Goal: Task Accomplishment & Management: Manage account settings

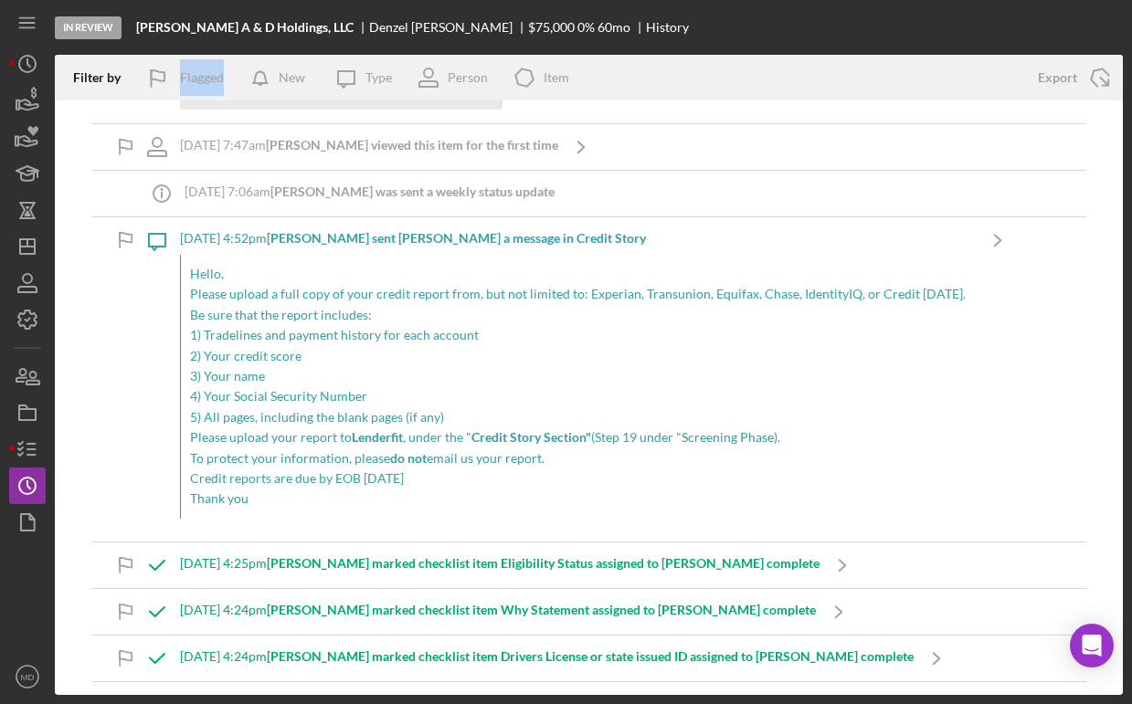
scroll to position [2510, 0]
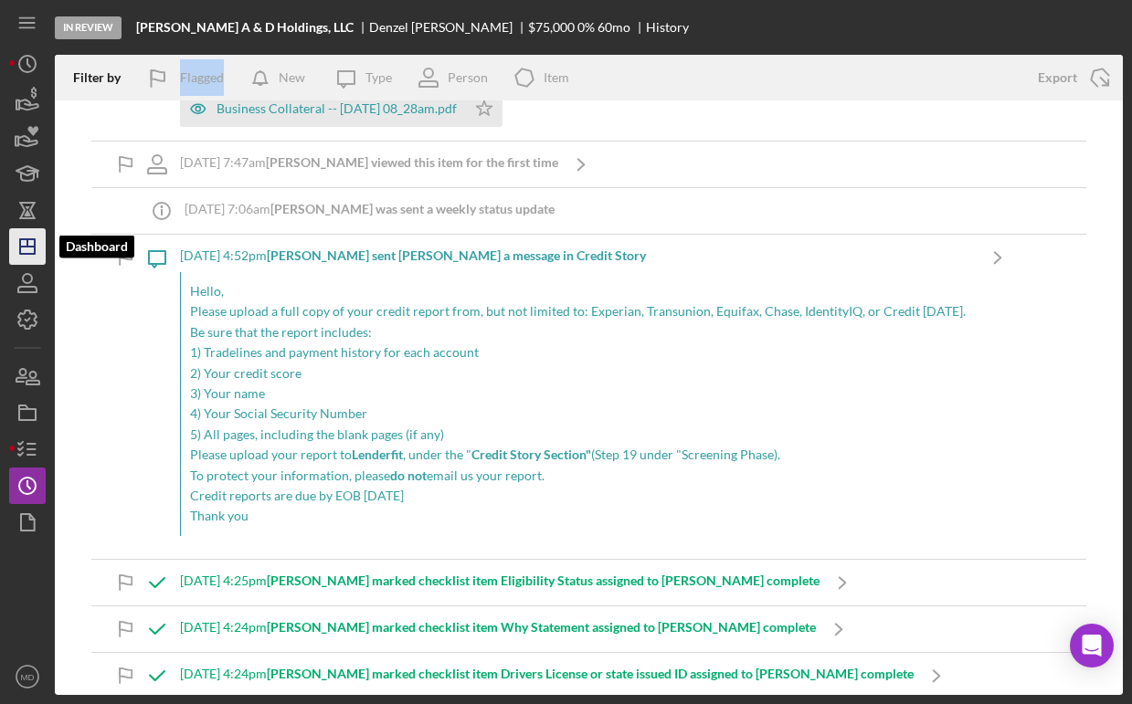
click at [24, 248] on icon "Icon/Dashboard" at bounding box center [28, 247] width 46 height 46
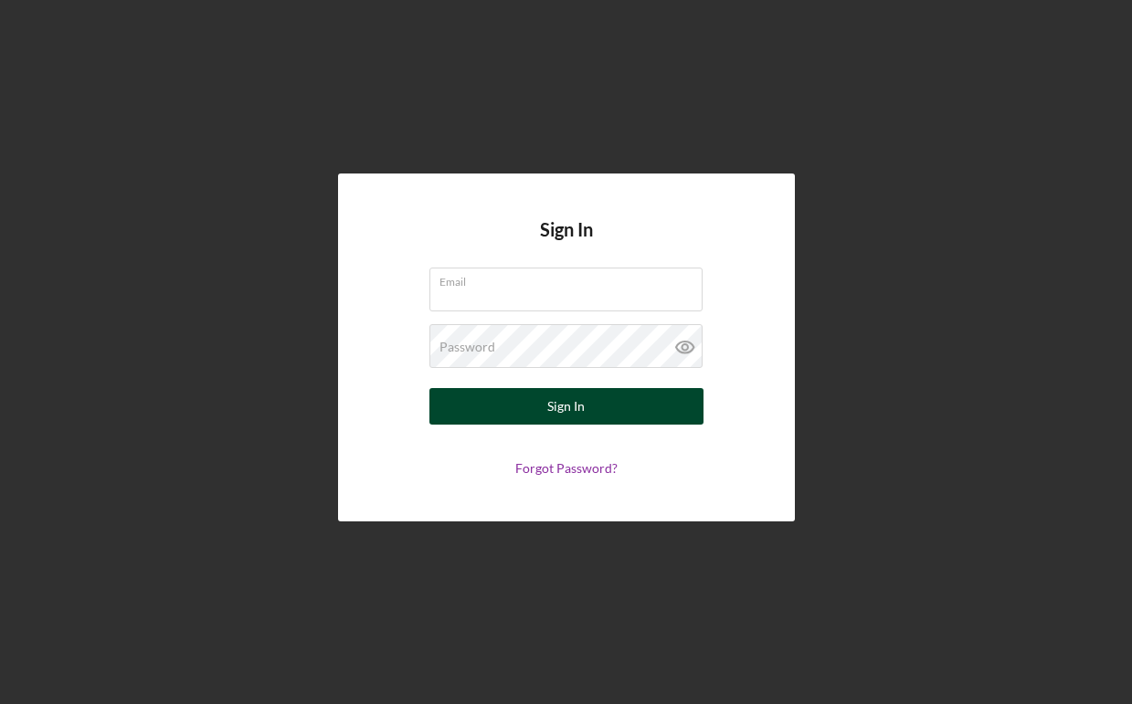
type input "[EMAIL_ADDRESS][DOMAIN_NAME]"
click at [565, 416] on div "Sign In" at bounding box center [565, 406] width 37 height 37
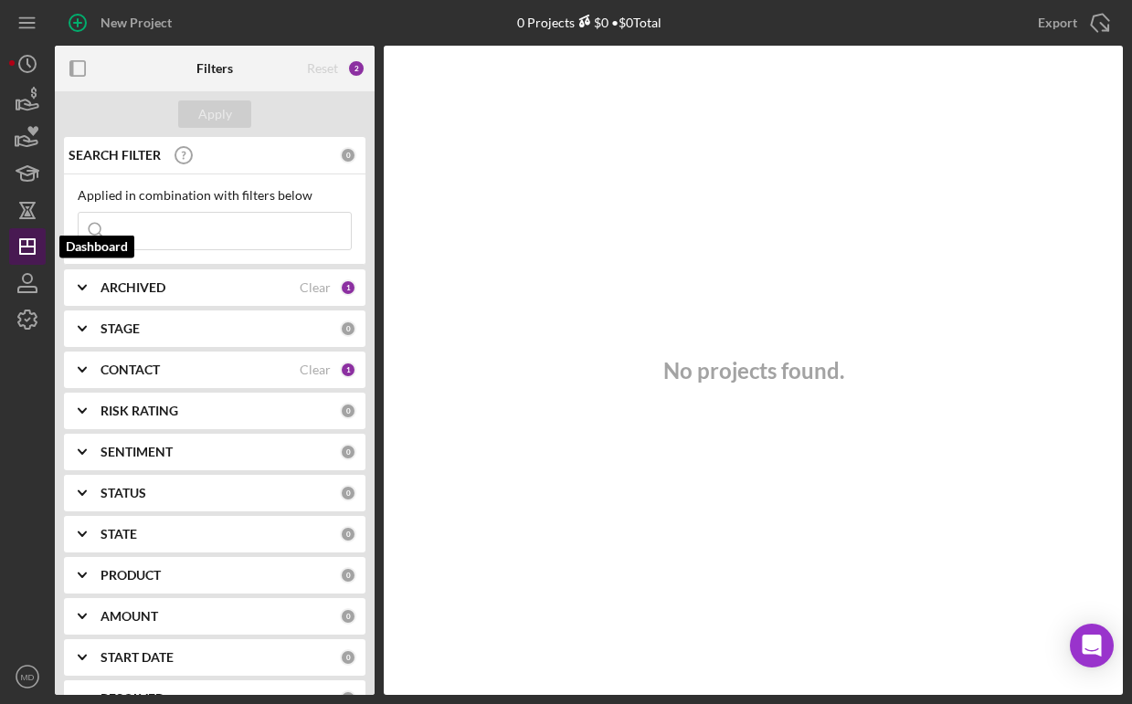
click at [24, 245] on icon "Icon/Dashboard" at bounding box center [28, 247] width 46 height 46
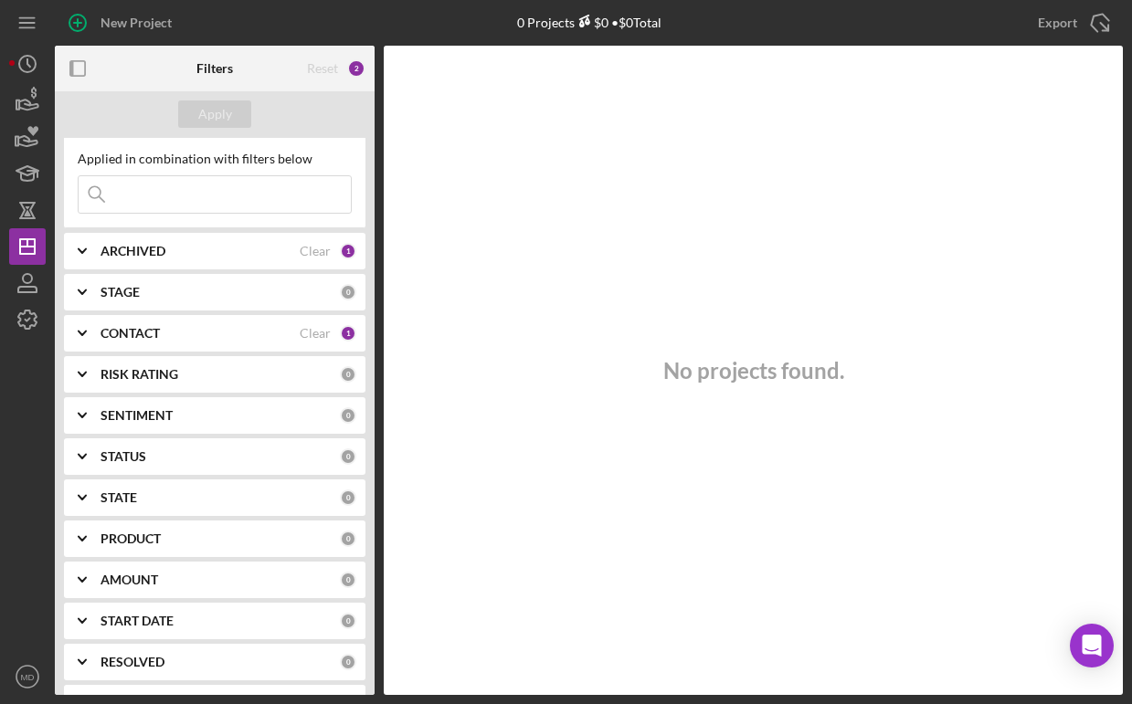
scroll to position [35, 0]
click at [83, 340] on icon "Icon/Expander" at bounding box center [82, 335] width 46 height 46
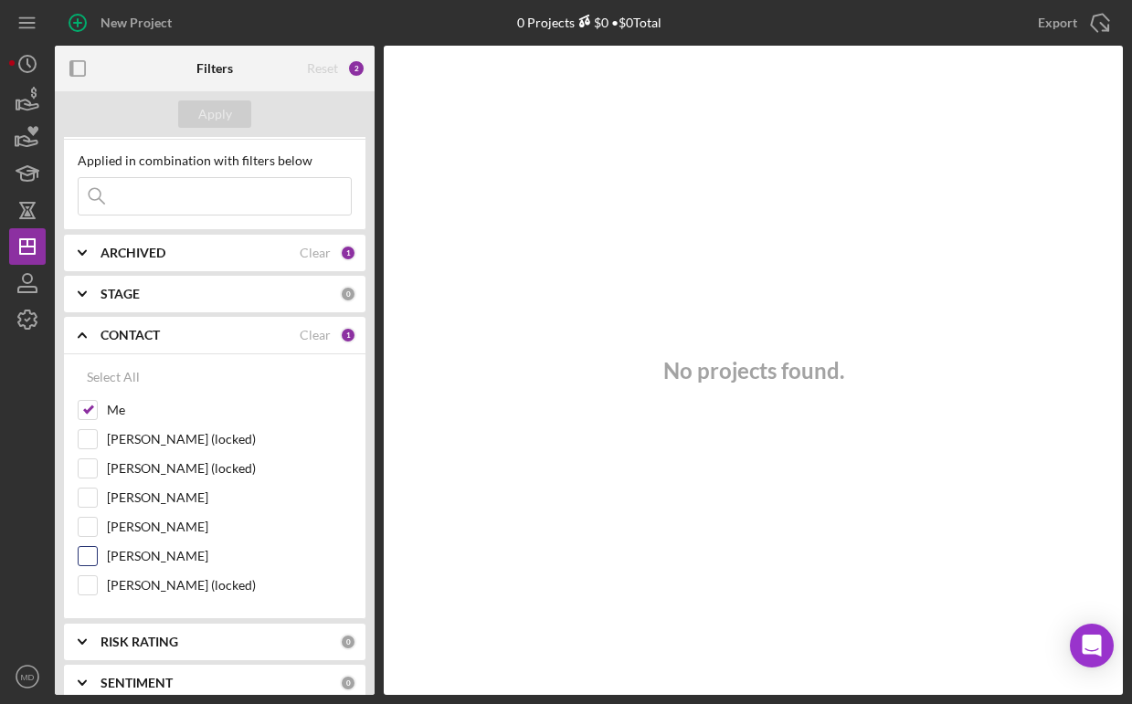
click at [88, 554] on input "[PERSON_NAME]" at bounding box center [88, 556] width 18 height 18
checkbox input "true"
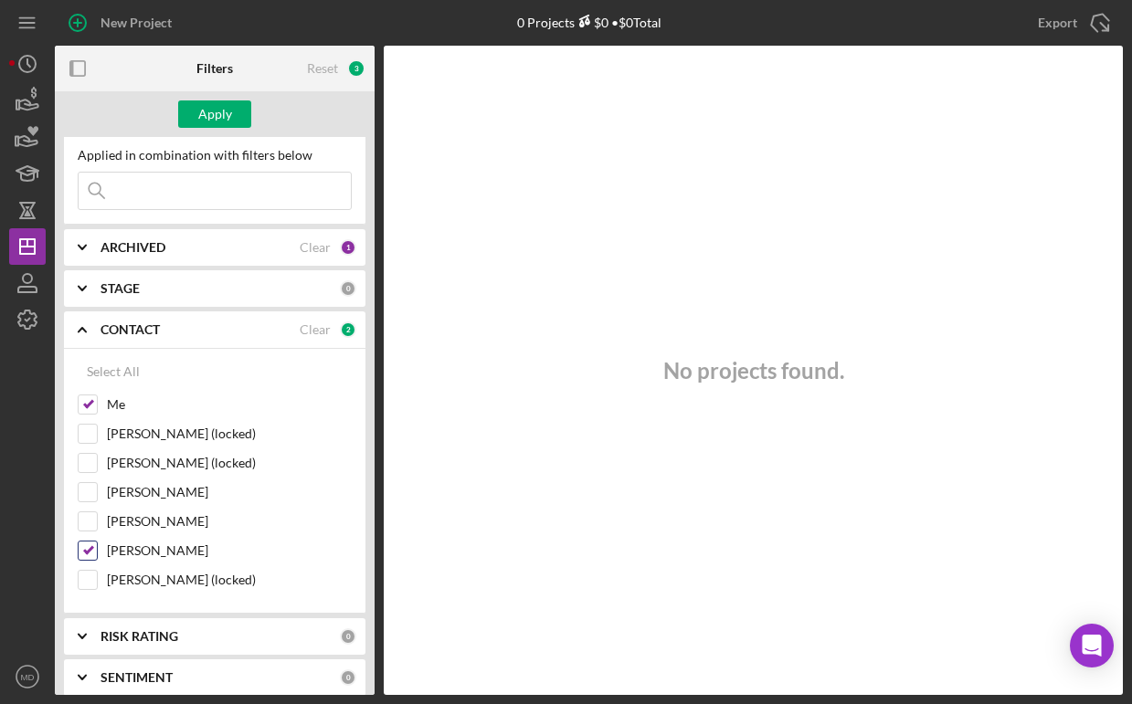
scroll to position [0, 0]
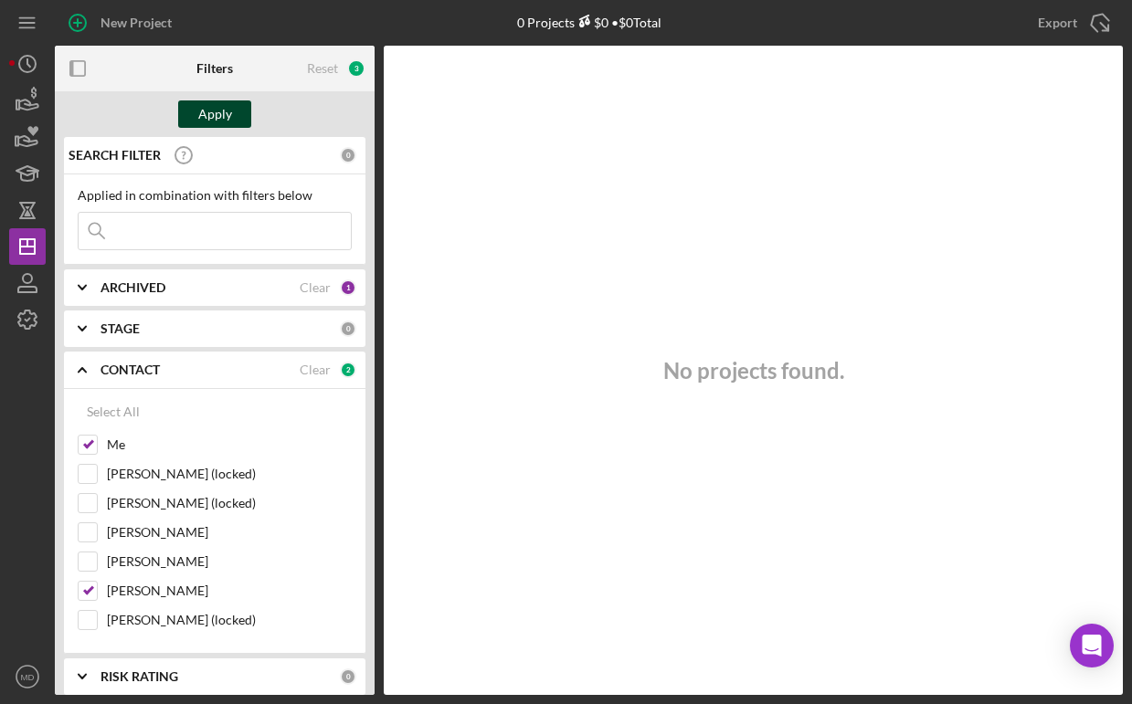
click at [212, 118] on div "Apply" at bounding box center [215, 114] width 34 height 27
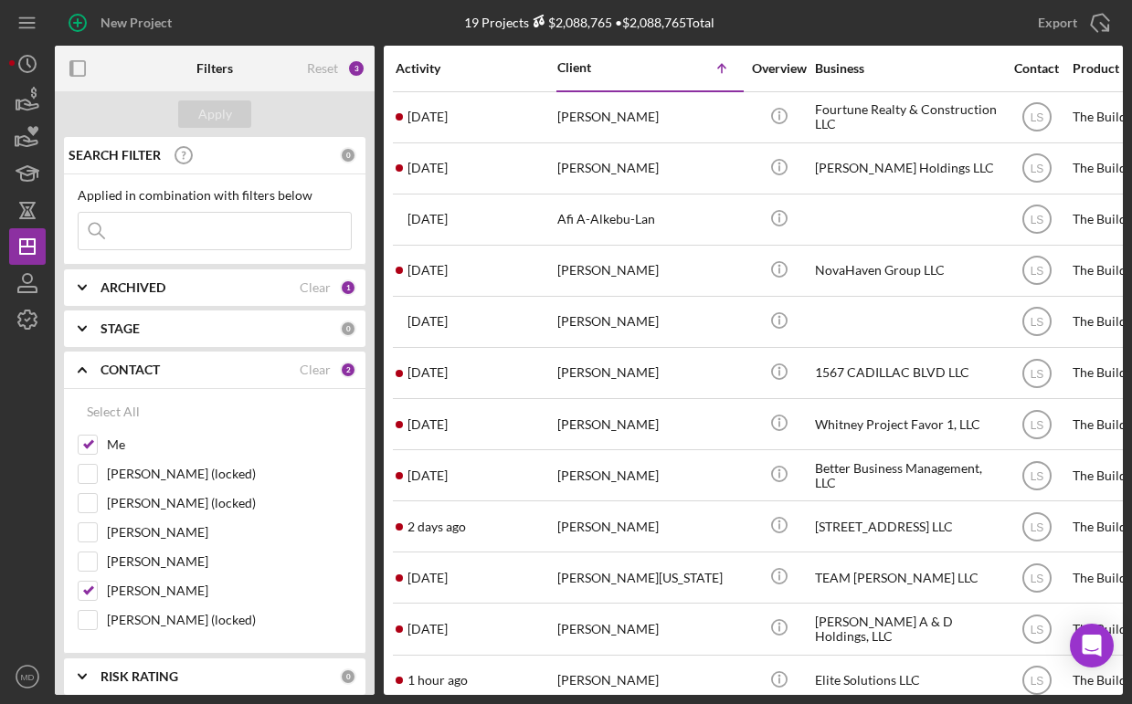
click at [83, 290] on icon "Icon/Expander" at bounding box center [82, 288] width 46 height 46
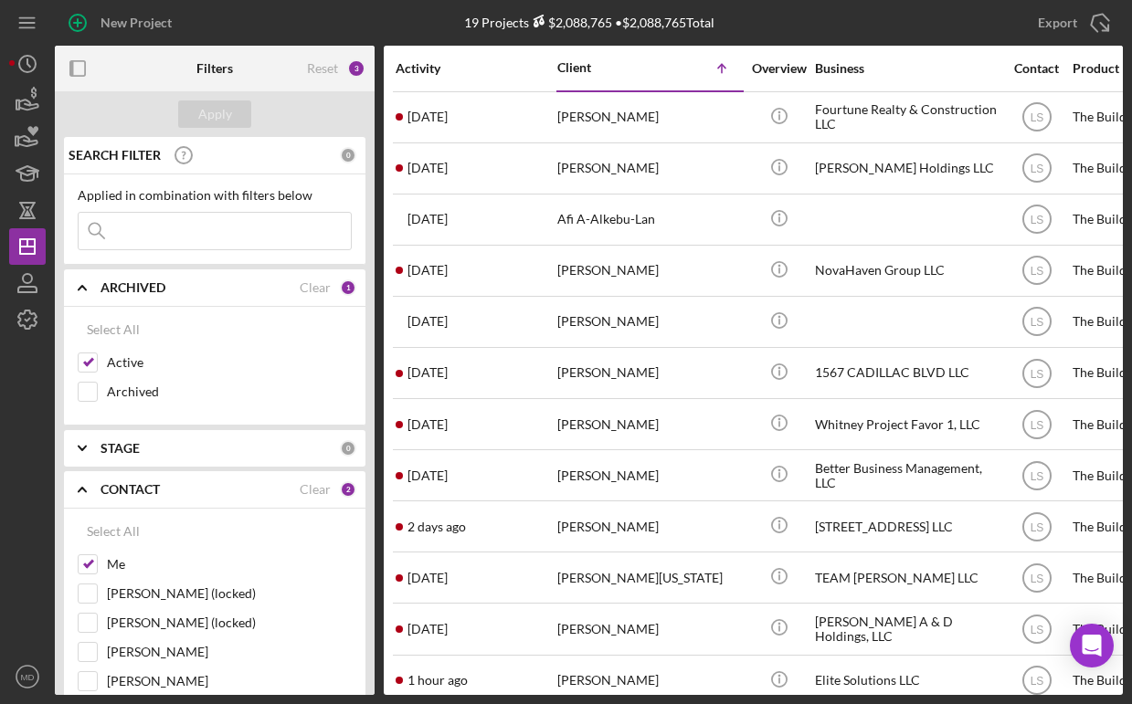
click at [86, 288] on icon "Icon/Expander" at bounding box center [82, 288] width 46 height 46
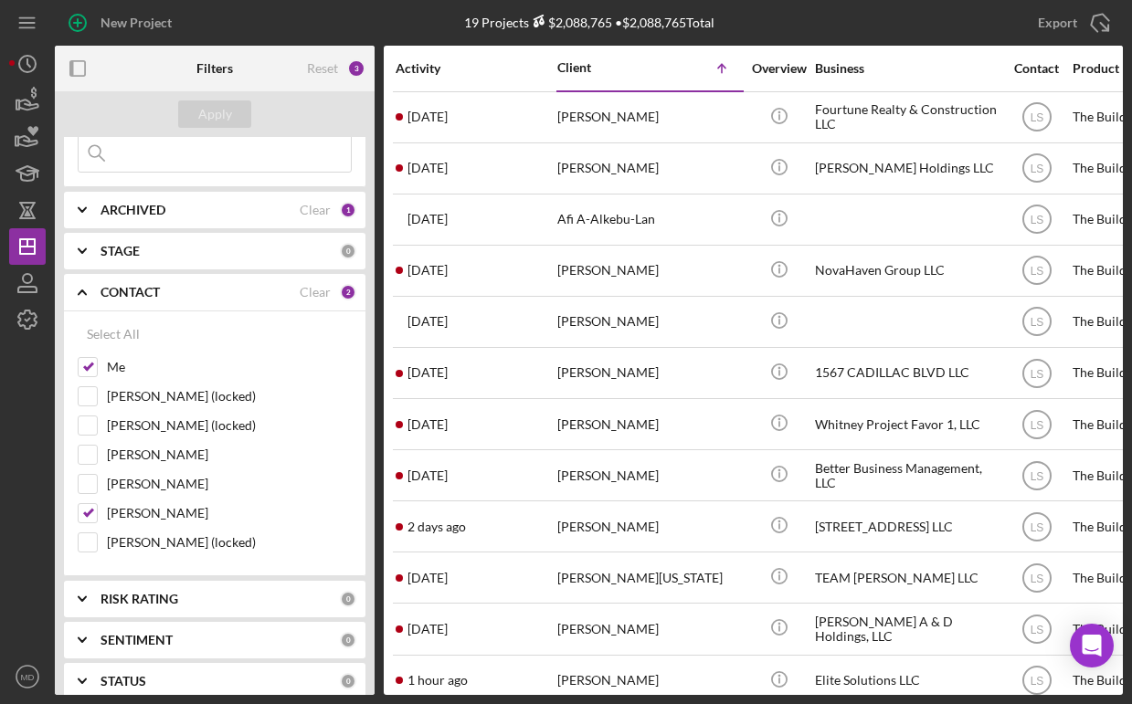
scroll to position [79, 0]
click at [84, 293] on icon "Icon/Expander" at bounding box center [82, 292] width 46 height 46
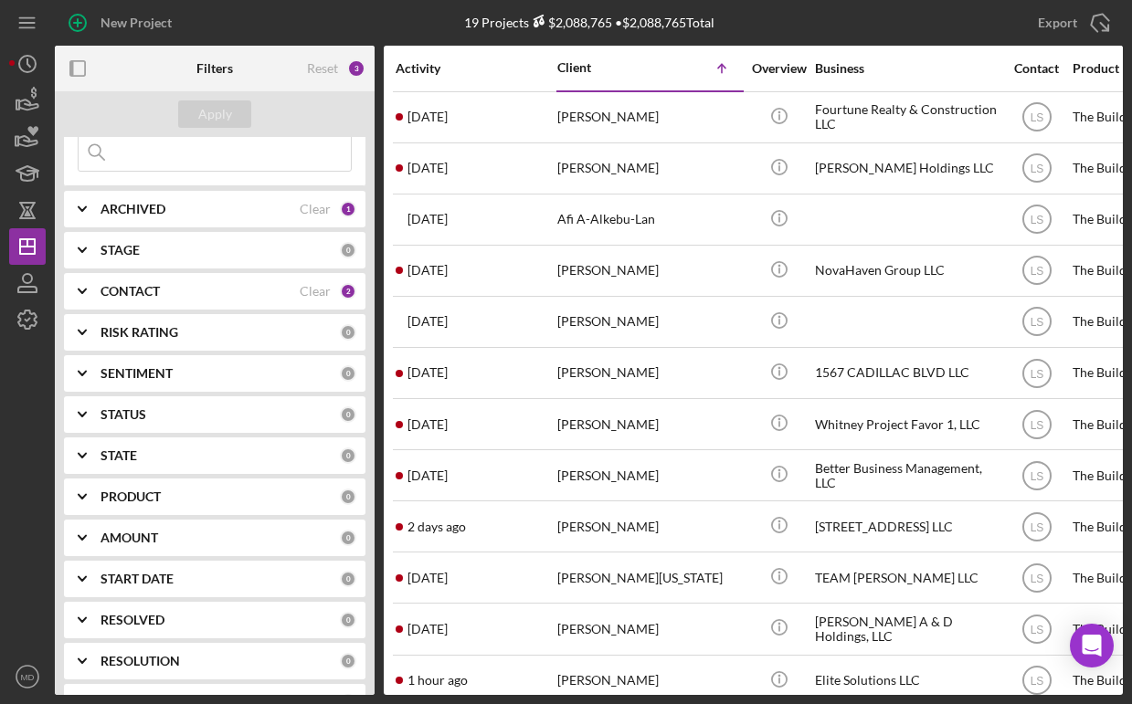
click at [77, 376] on icon "Icon/Expander" at bounding box center [82, 374] width 46 height 46
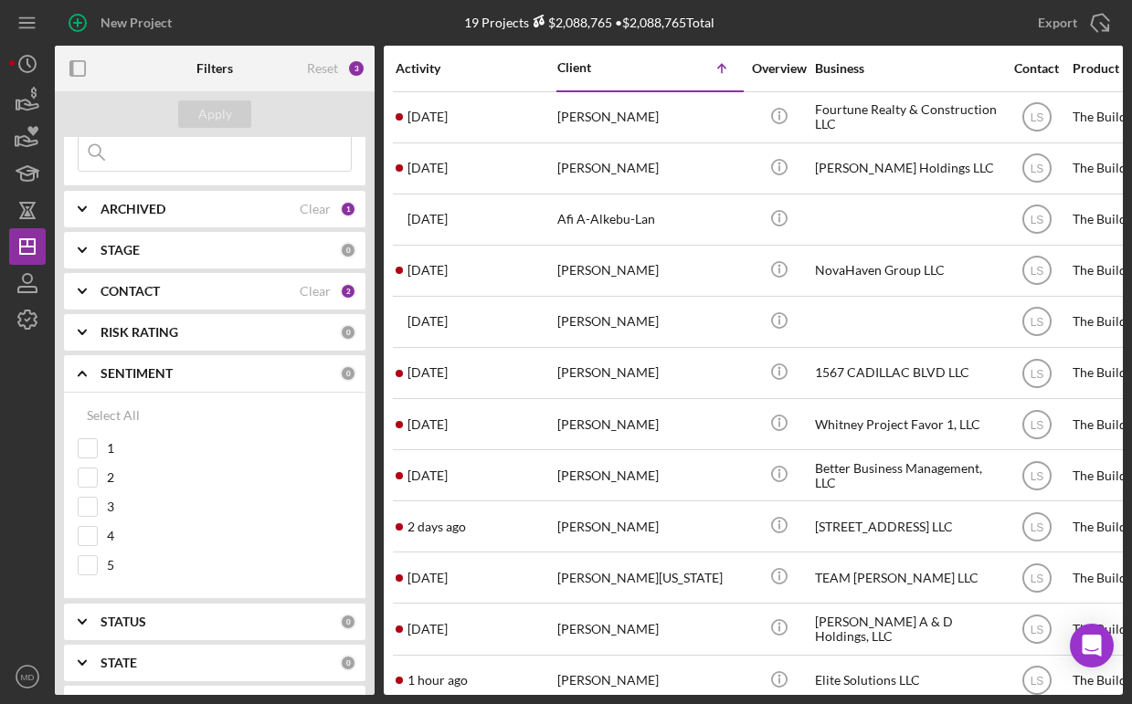
click at [77, 376] on icon "Icon/Expander" at bounding box center [82, 374] width 46 height 46
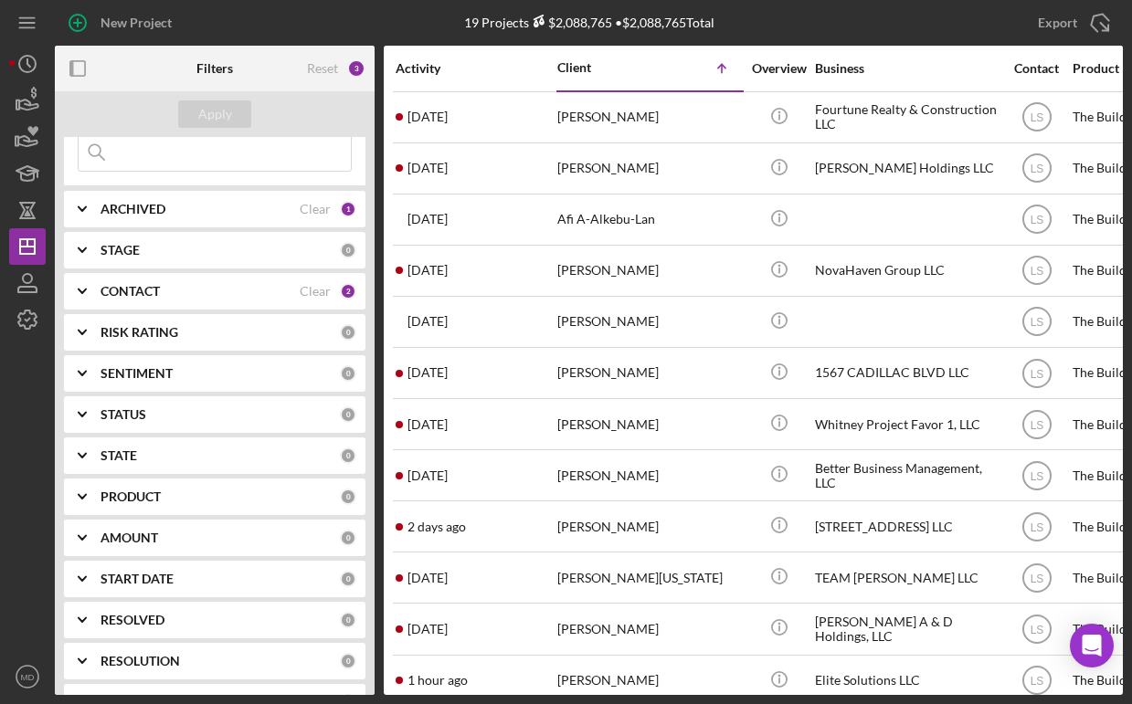
click at [80, 409] on icon "Icon/Expander" at bounding box center [82, 415] width 46 height 46
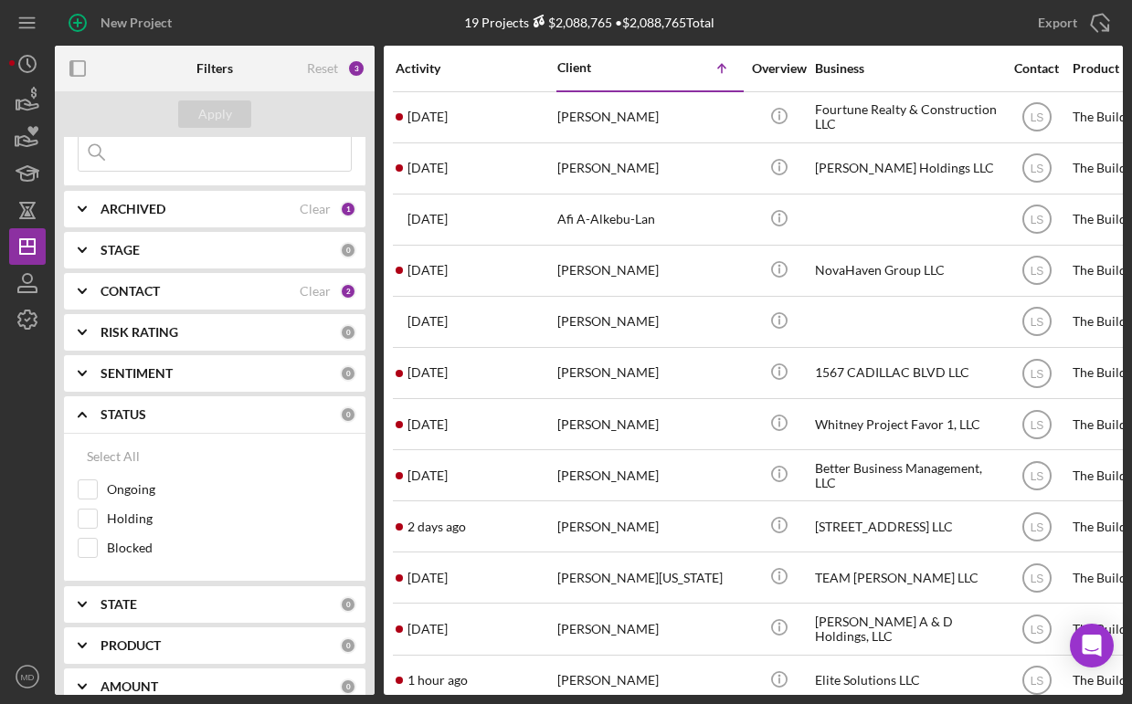
click at [80, 409] on icon "Icon/Expander" at bounding box center [82, 415] width 46 height 46
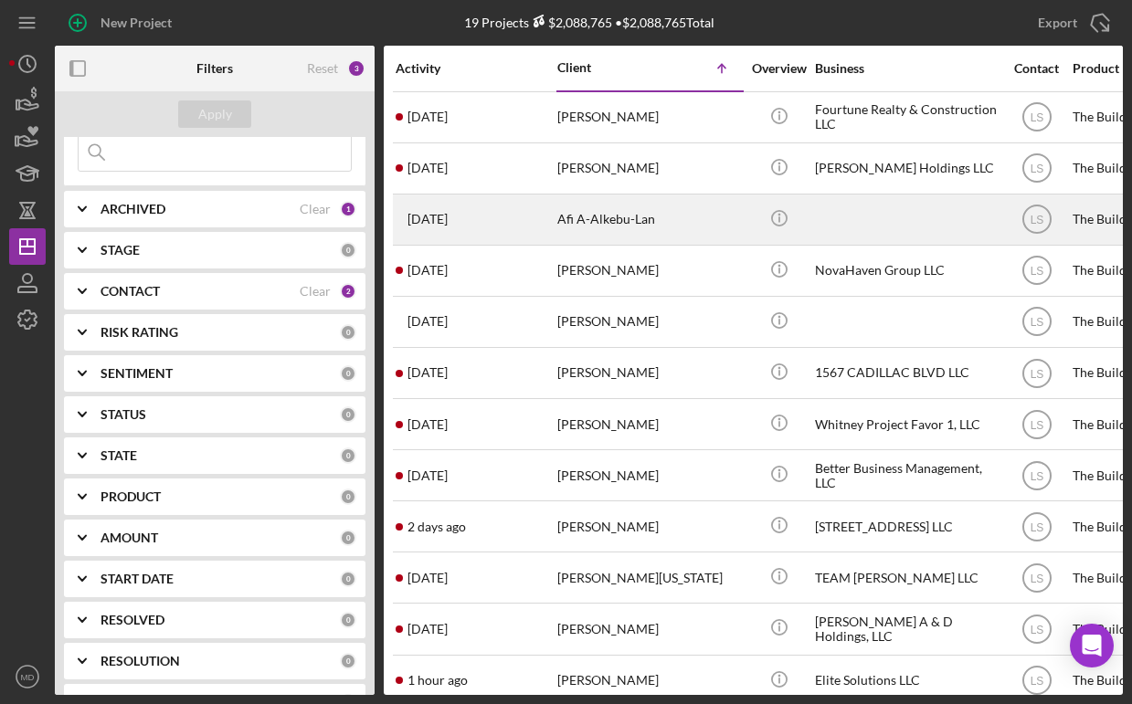
click at [435, 225] on time "[DATE]" at bounding box center [427, 219] width 40 height 15
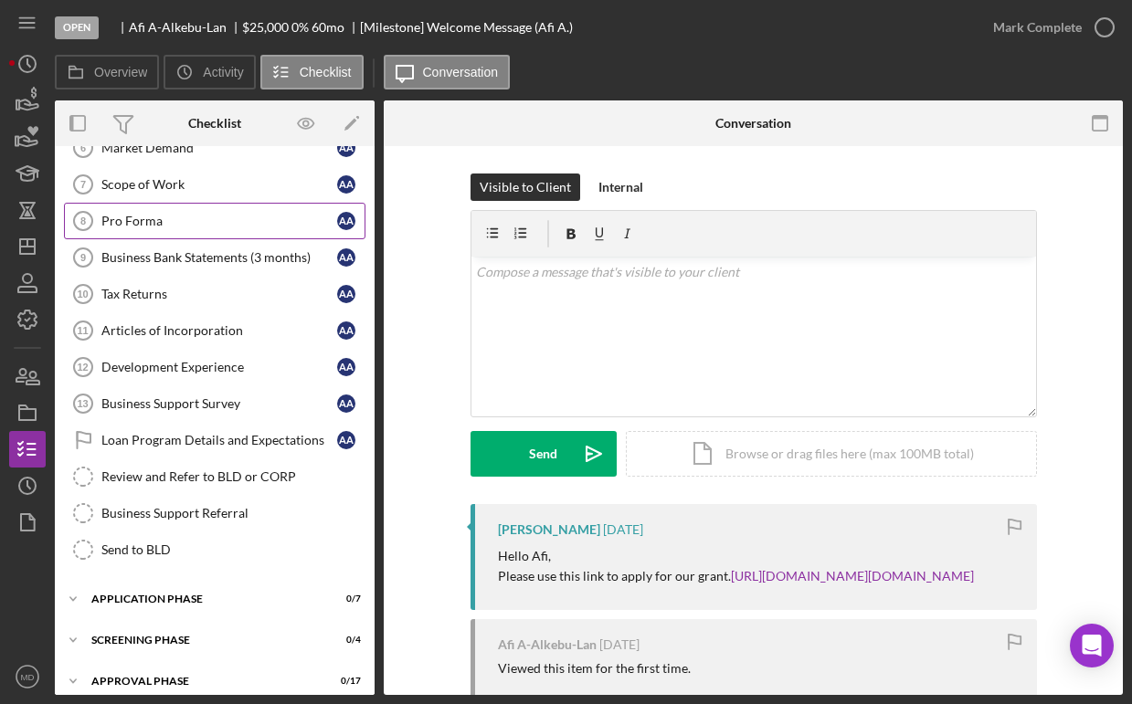
scroll to position [297, 0]
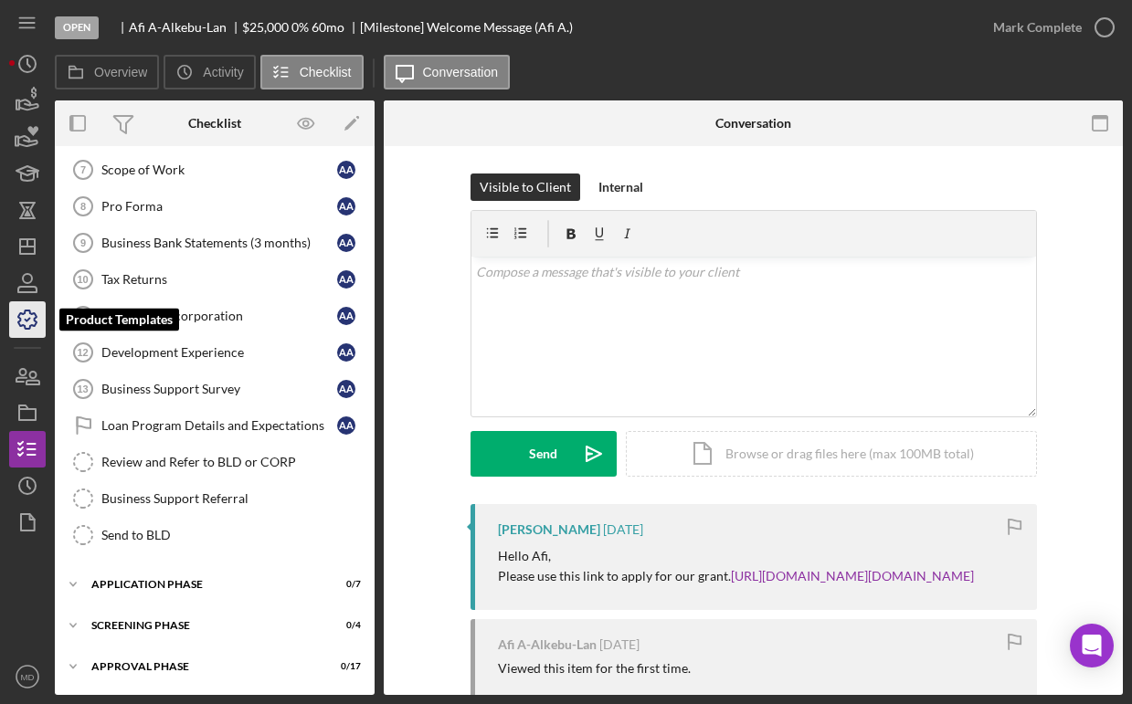
click at [33, 323] on icon "button" at bounding box center [28, 320] width 46 height 46
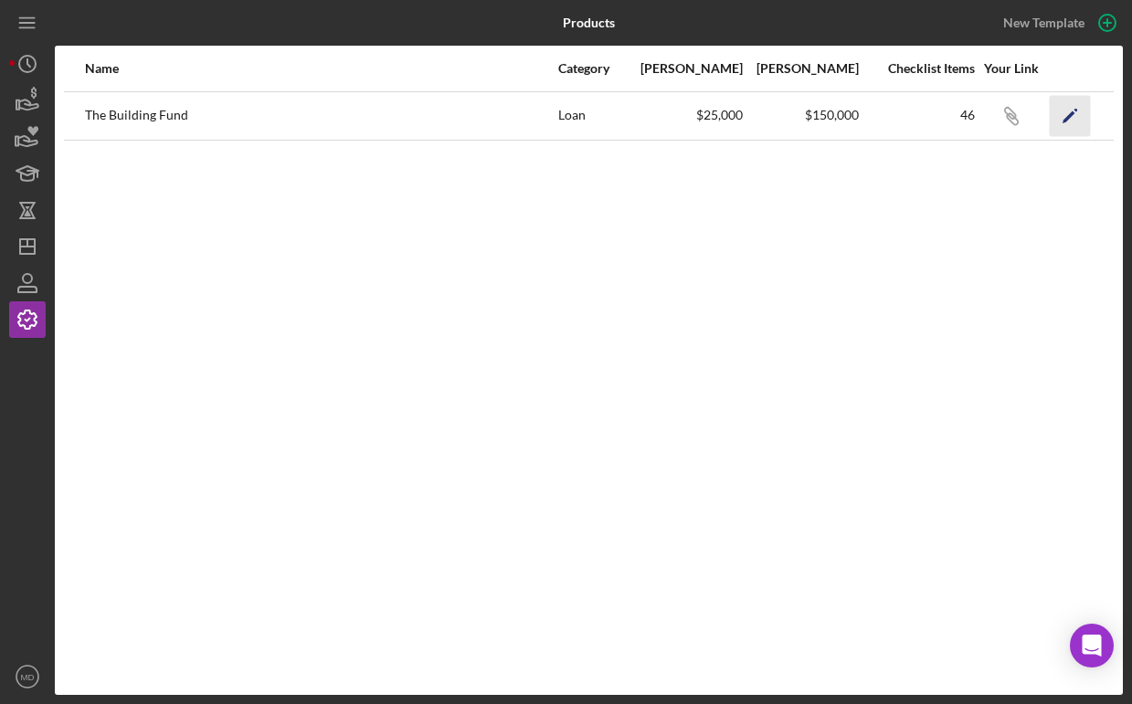
click at [1073, 111] on icon "Icon/Edit" at bounding box center [1070, 115] width 41 height 41
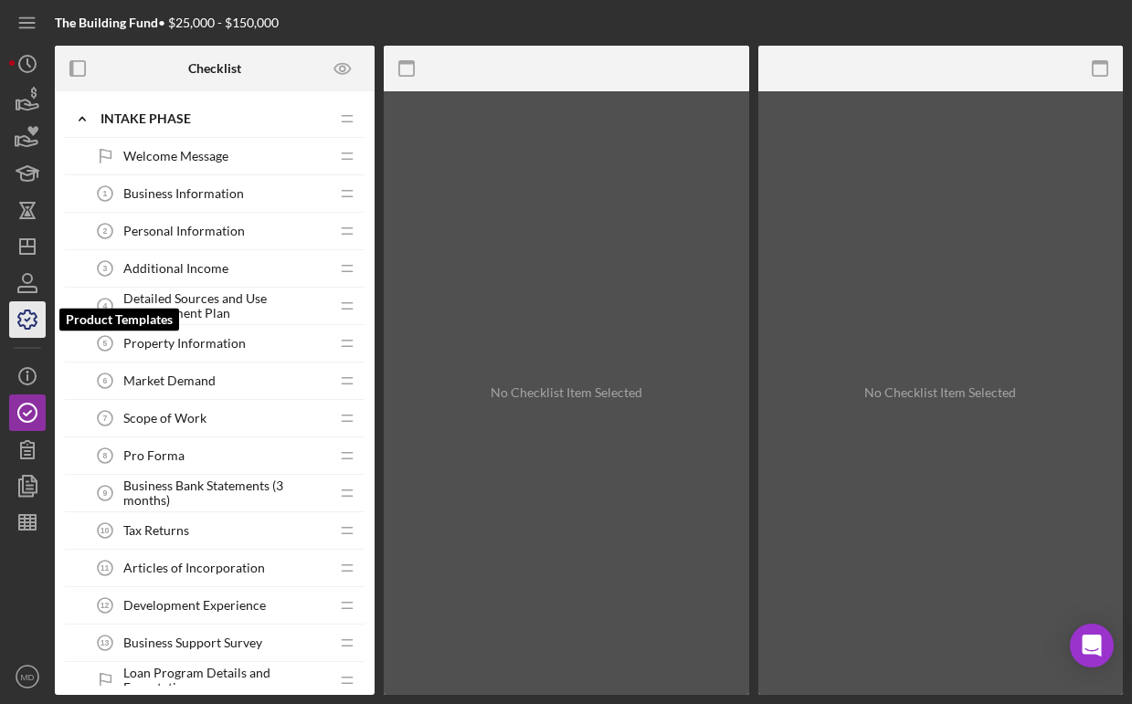
click at [27, 321] on polyline "button" at bounding box center [28, 320] width 5 height 3
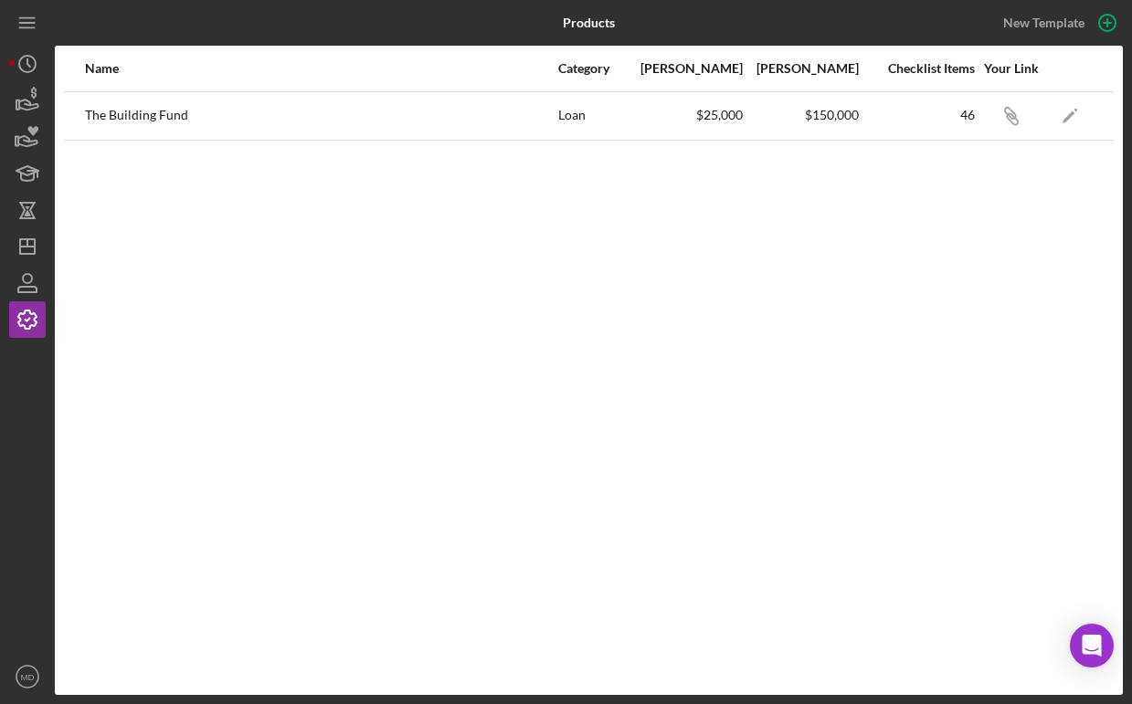
click at [137, 116] on div "The Building Fund" at bounding box center [320, 116] width 471 height 46
click at [32, 282] on icon "button" at bounding box center [28, 283] width 46 height 46
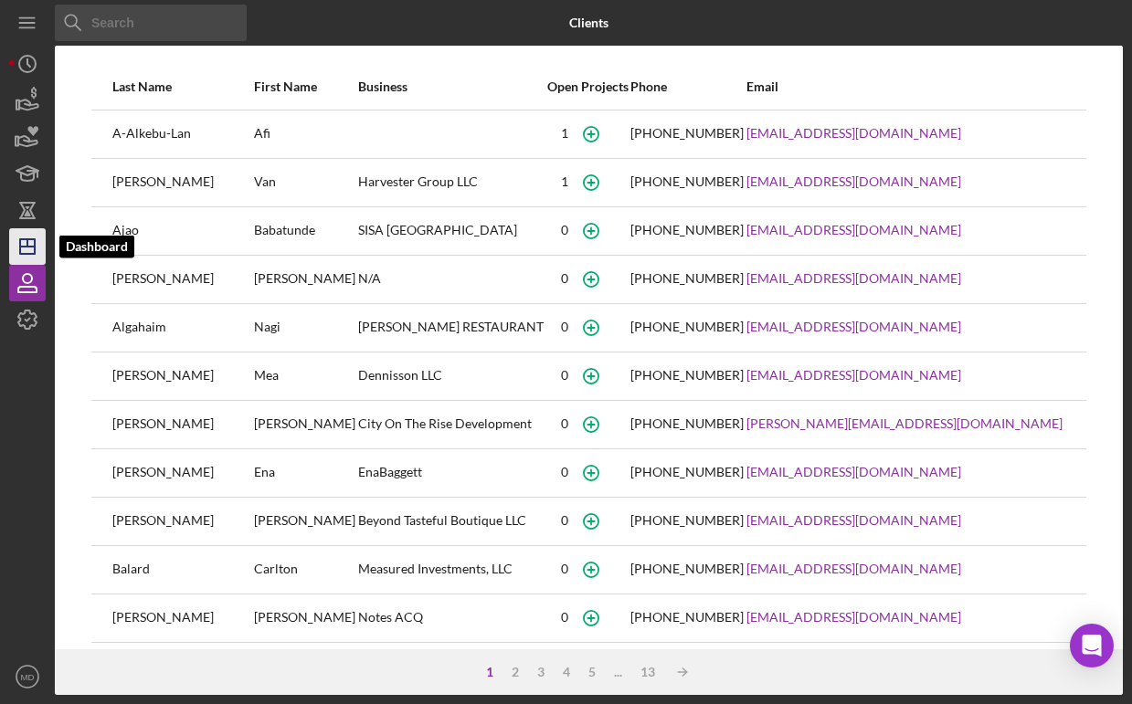
click at [30, 241] on icon "Icon/Dashboard" at bounding box center [28, 247] width 46 height 46
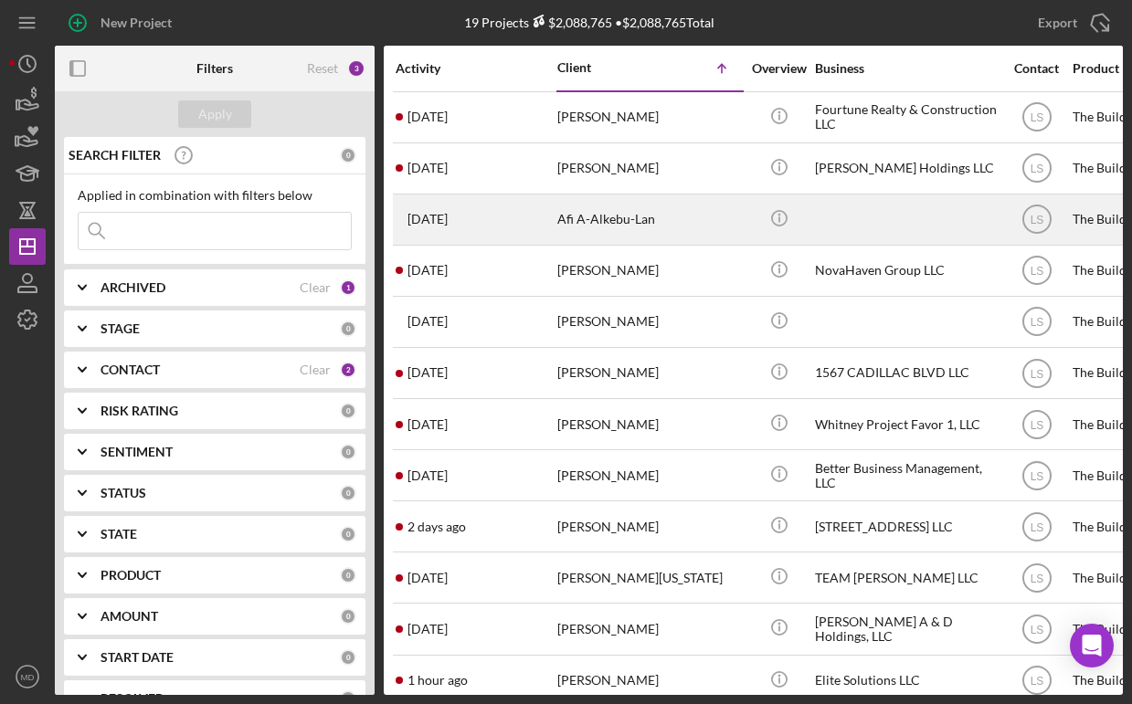
click at [472, 218] on div "[DATE] [PERSON_NAME][GEOGRAPHIC_DATA]" at bounding box center [476, 220] width 160 height 48
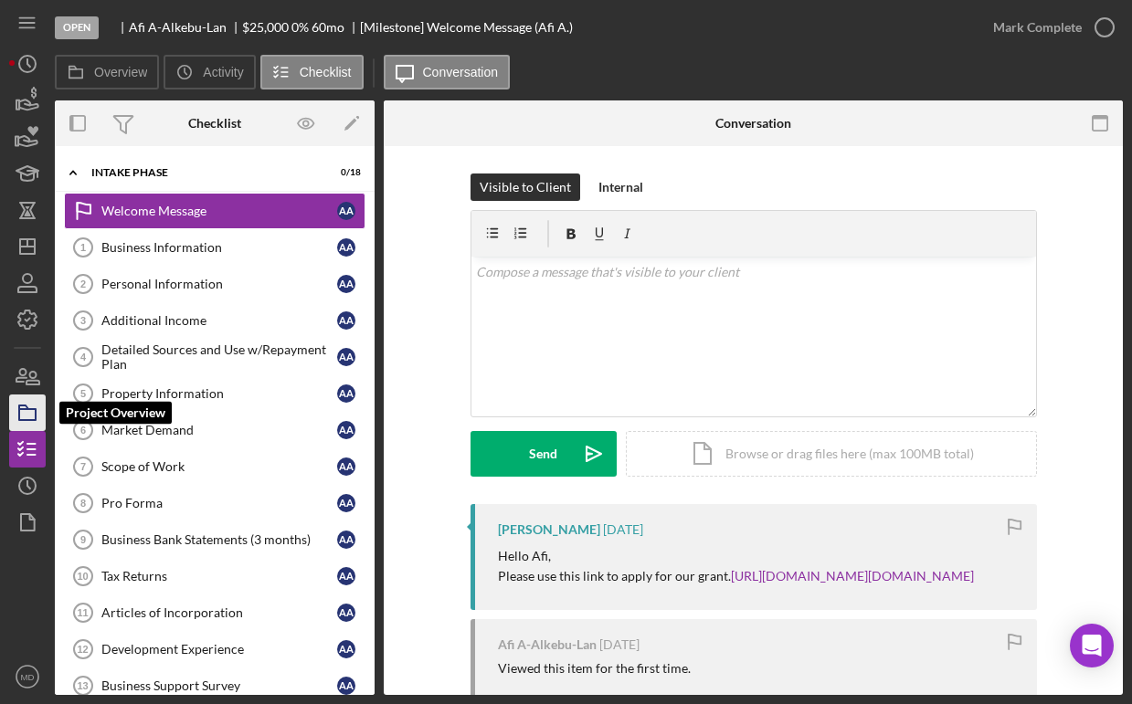
click at [34, 400] on icon "button" at bounding box center [28, 413] width 46 height 46
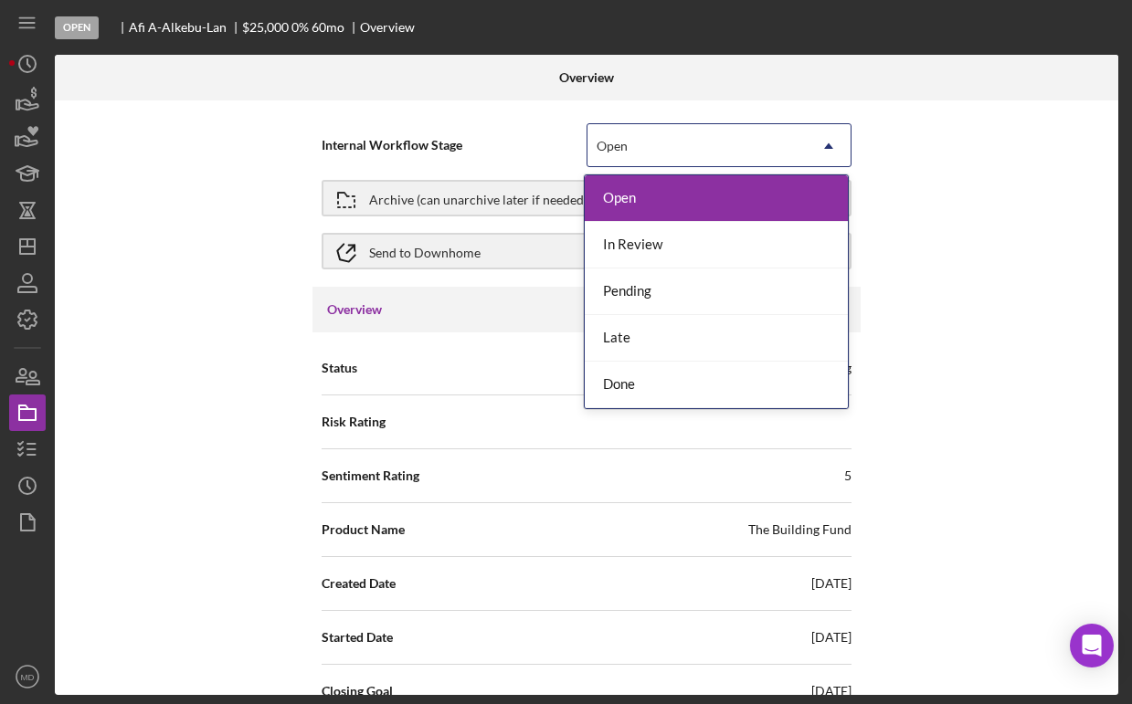
click at [822, 149] on icon "Icon/Dropdown Arrow" at bounding box center [829, 146] width 44 height 44
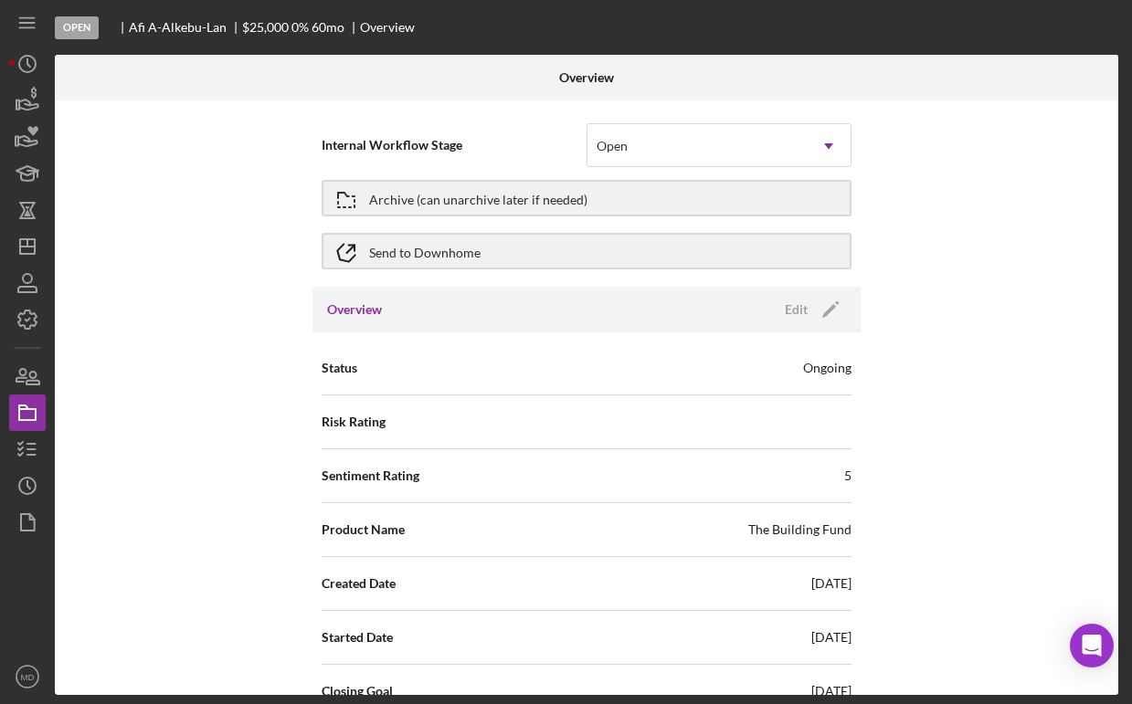
click at [902, 146] on div "Internal Workflow Stage Open Icon/Dropdown Arrow Archive (can unarchive later i…" at bounding box center [587, 398] width 1064 height 595
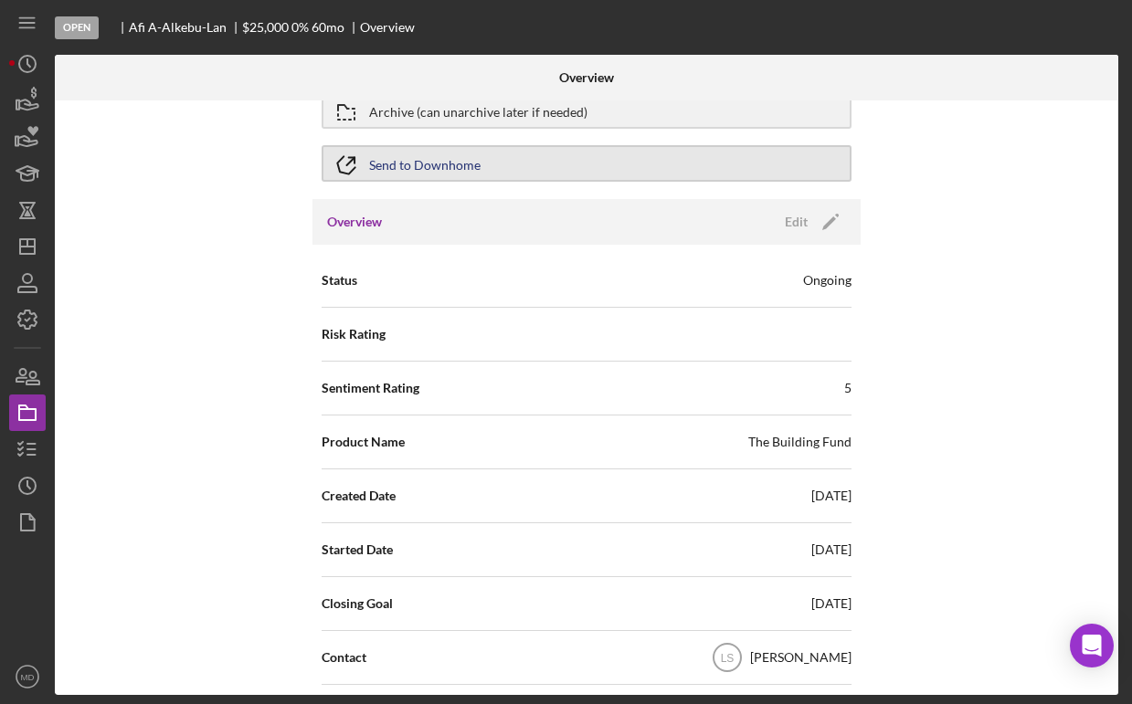
scroll to position [92, 0]
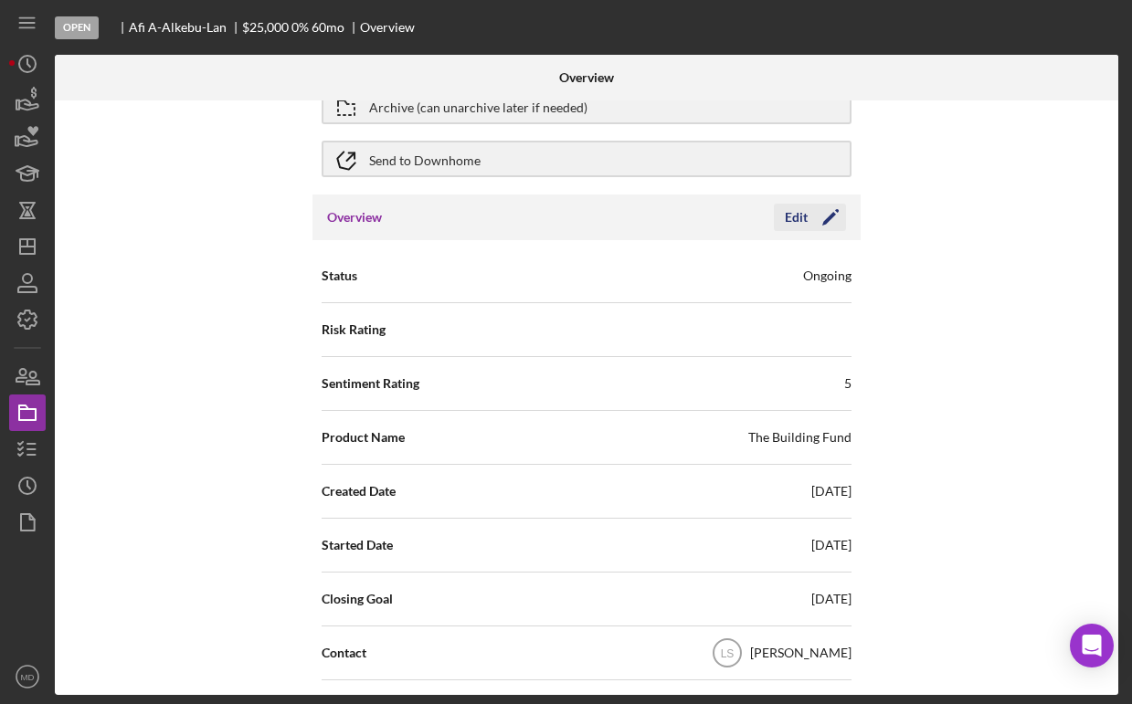
click at [826, 219] on polygon "button" at bounding box center [829, 219] width 14 height 14
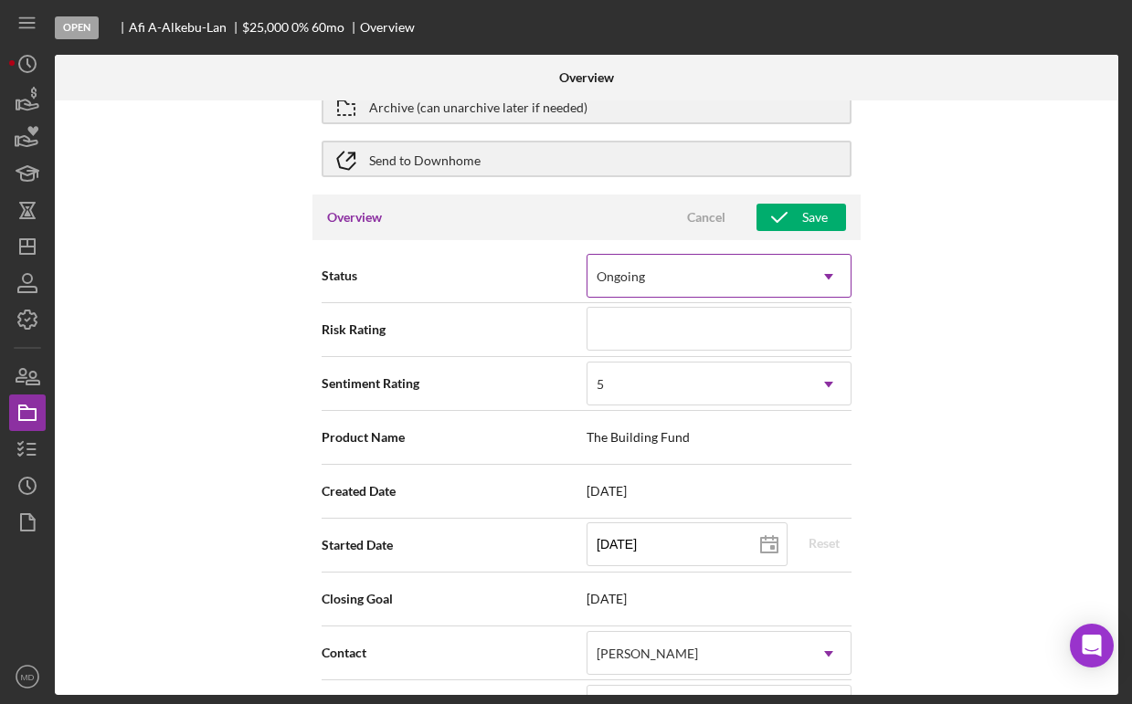
click at [826, 272] on icon "Icon/Dropdown Arrow" at bounding box center [829, 277] width 44 height 44
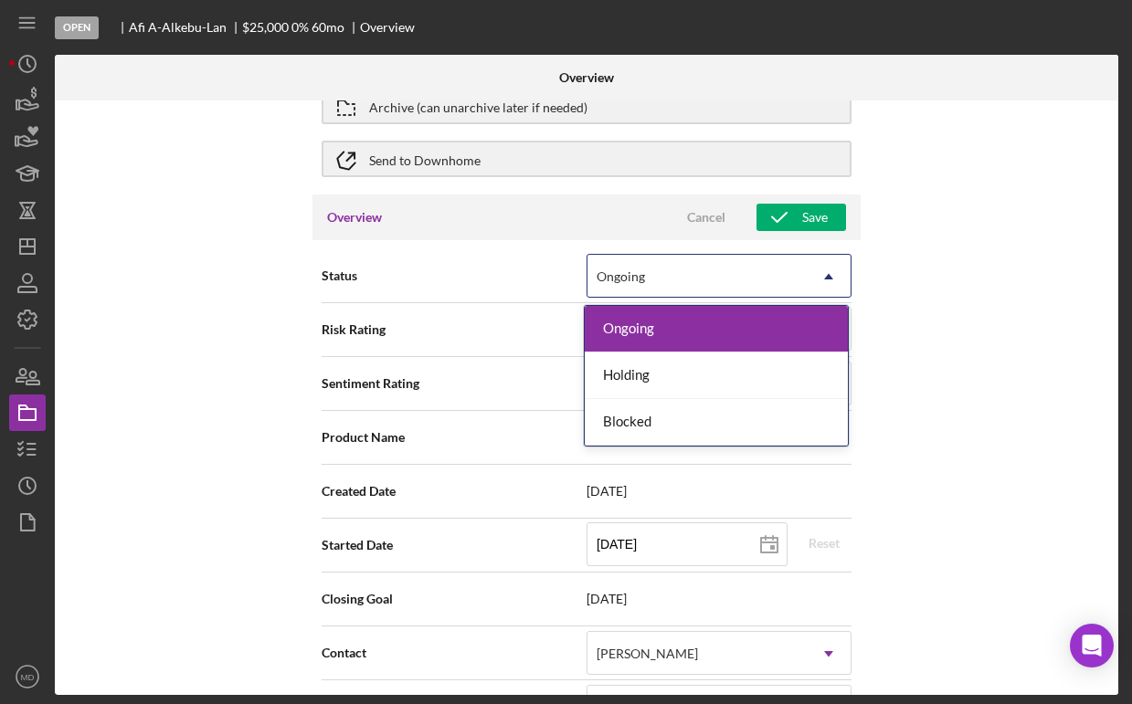
click at [894, 267] on div "Internal Workflow Stage Open Icon/Dropdown Arrow Archive (can unarchive later i…" at bounding box center [587, 398] width 1064 height 595
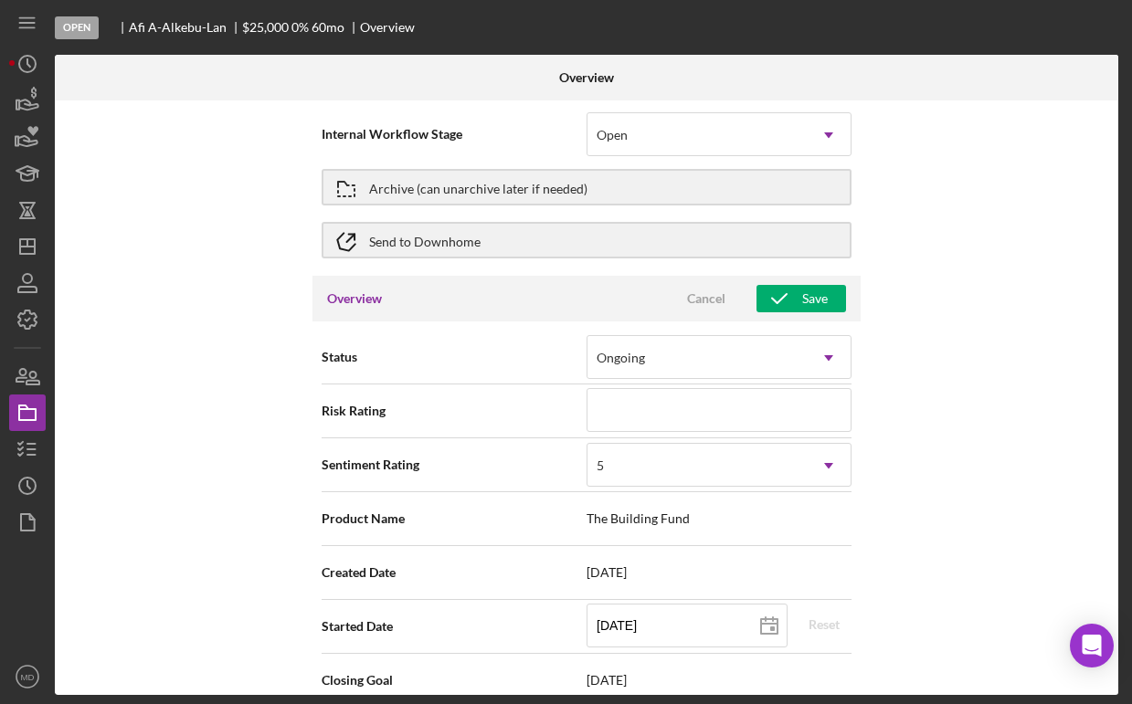
scroll to position [0, 0]
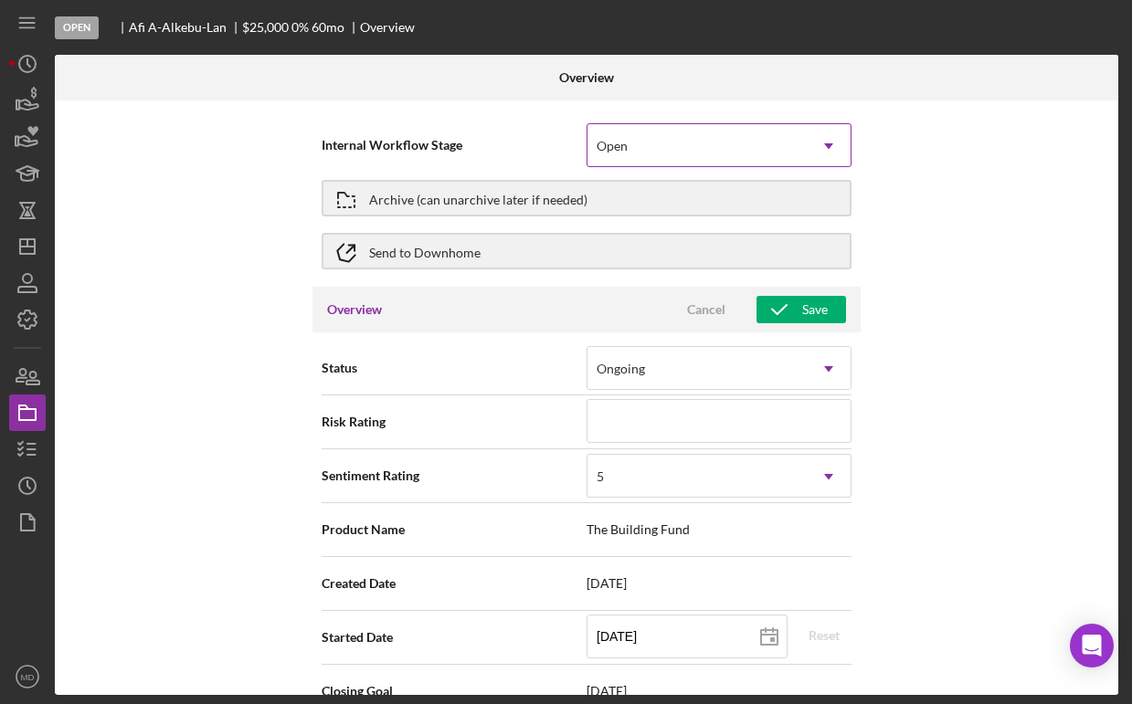
click at [825, 150] on icon "Icon/Dropdown Arrow" at bounding box center [829, 146] width 44 height 44
click at [894, 174] on div "Internal Workflow Stage Open Icon/Dropdown Arrow Archive (can unarchive later i…" at bounding box center [587, 398] width 1064 height 595
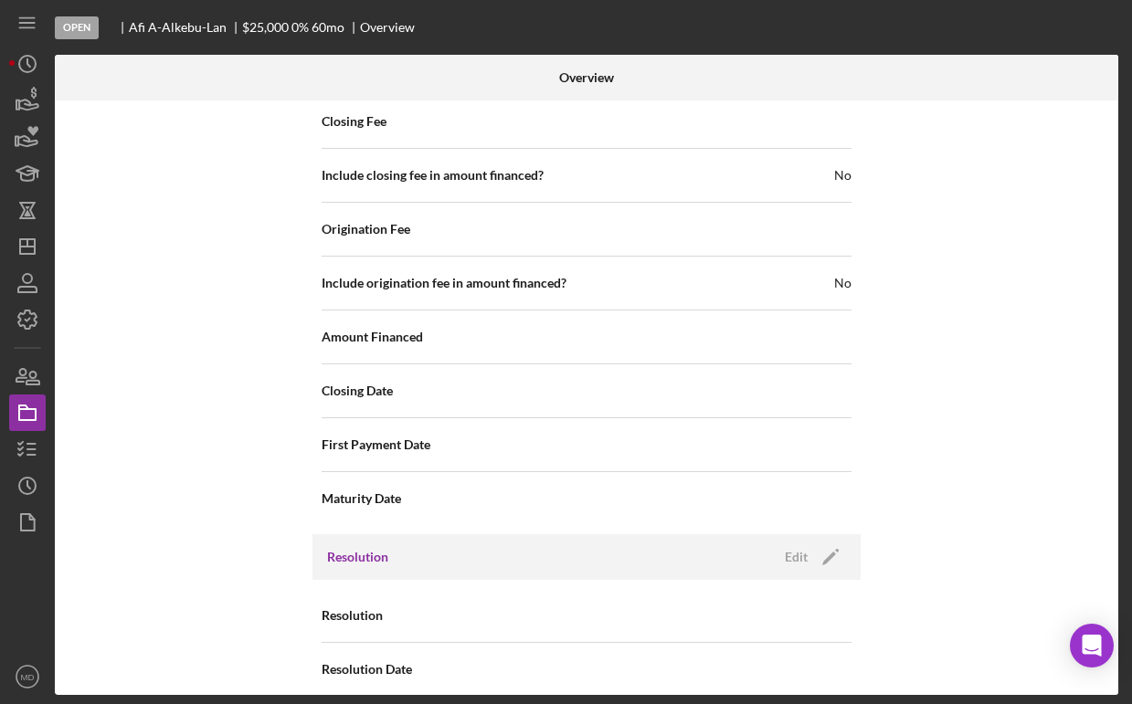
scroll to position [2042, 0]
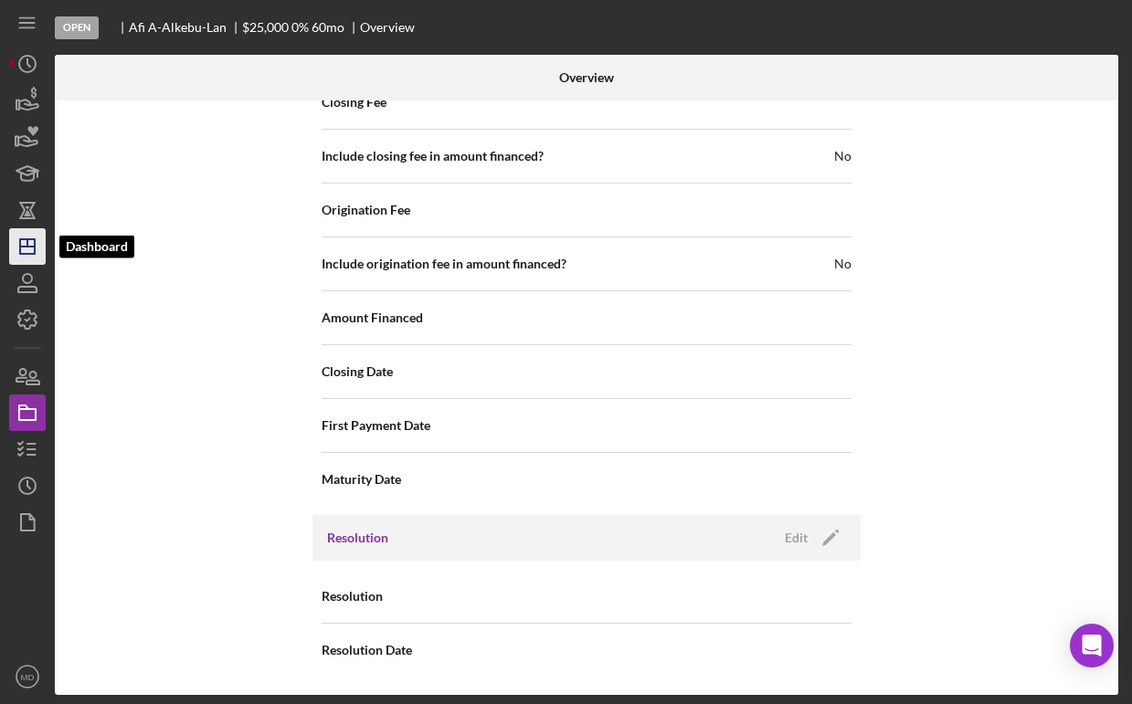
click at [26, 249] on icon "Icon/Dashboard" at bounding box center [28, 247] width 46 height 46
